Goal: Download file/media

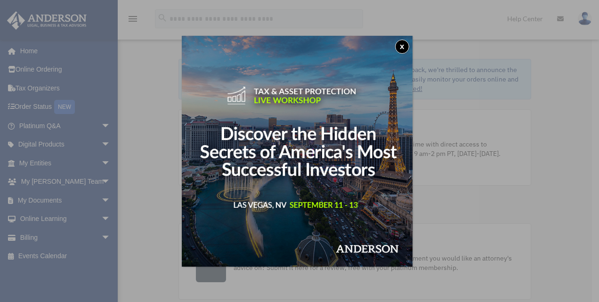
click at [405, 46] on button "x" at bounding box center [402, 47] width 14 height 14
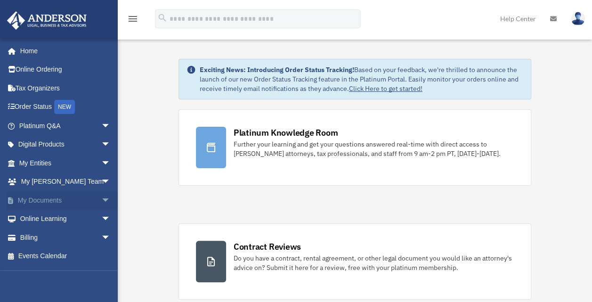
click at [34, 206] on link "My Documents arrow_drop_down" at bounding box center [66, 200] width 118 height 19
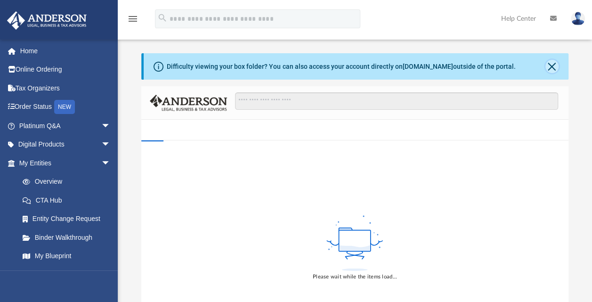
click at [551, 67] on button "Close" at bounding box center [551, 66] width 13 height 13
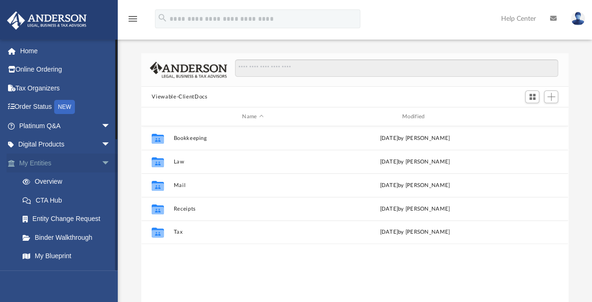
scroll to position [207, 419]
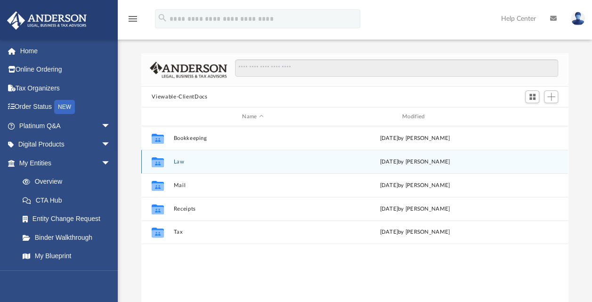
click at [178, 163] on button "Law" at bounding box center [253, 162] width 158 height 6
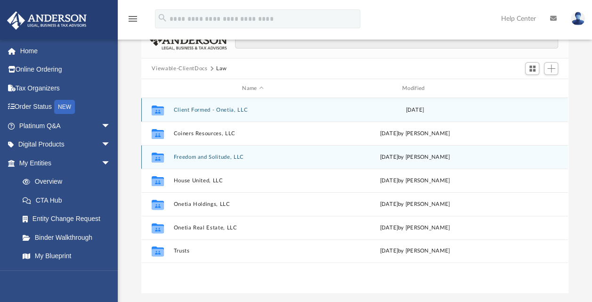
scroll to position [47, 0]
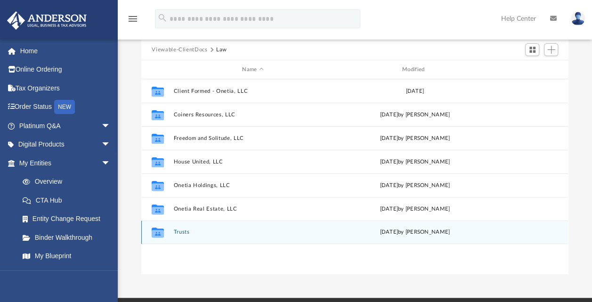
click at [181, 229] on button "Trusts" at bounding box center [253, 232] width 158 height 6
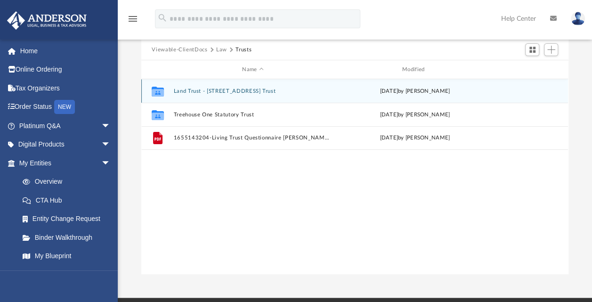
click at [216, 88] on button "Land Trust - [STREET_ADDRESS] Trust" at bounding box center [253, 91] width 158 height 6
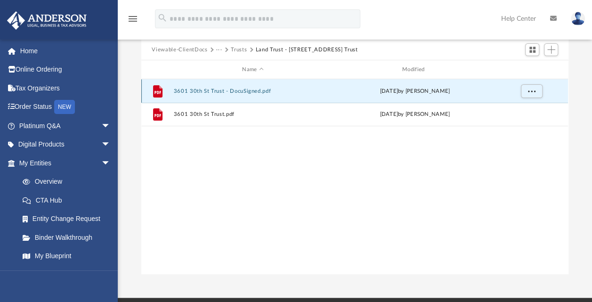
click at [211, 93] on button "3601 30th St Trust - DocuSigned.pdf" at bounding box center [253, 91] width 158 height 6
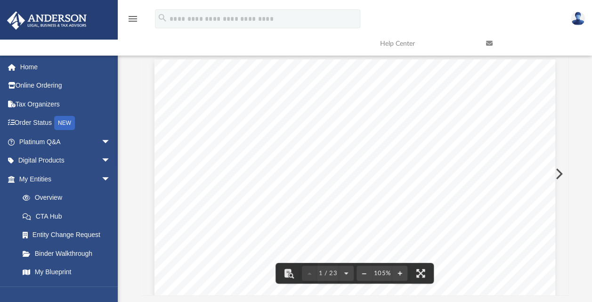
scroll to position [0, 0]
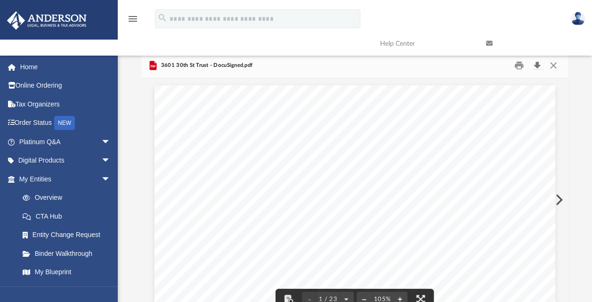
click at [534, 68] on button "Download" at bounding box center [537, 65] width 17 height 15
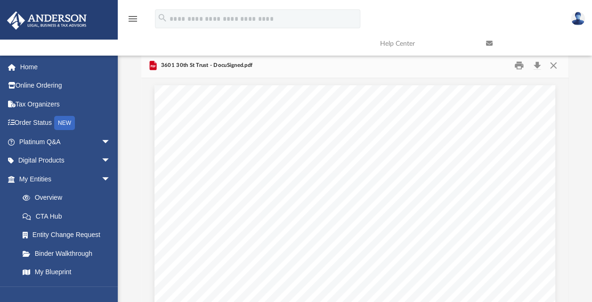
click at [580, 20] on img at bounding box center [578, 19] width 14 height 14
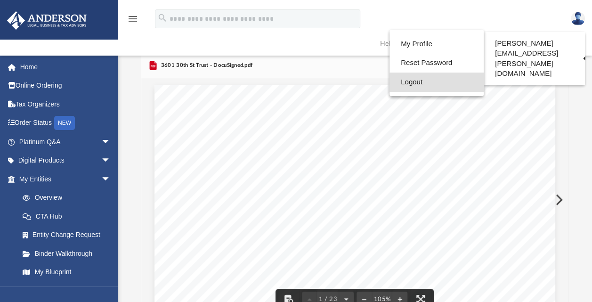
click at [409, 83] on link "Logout" at bounding box center [437, 82] width 94 height 19
